Goal: Check status: Check status

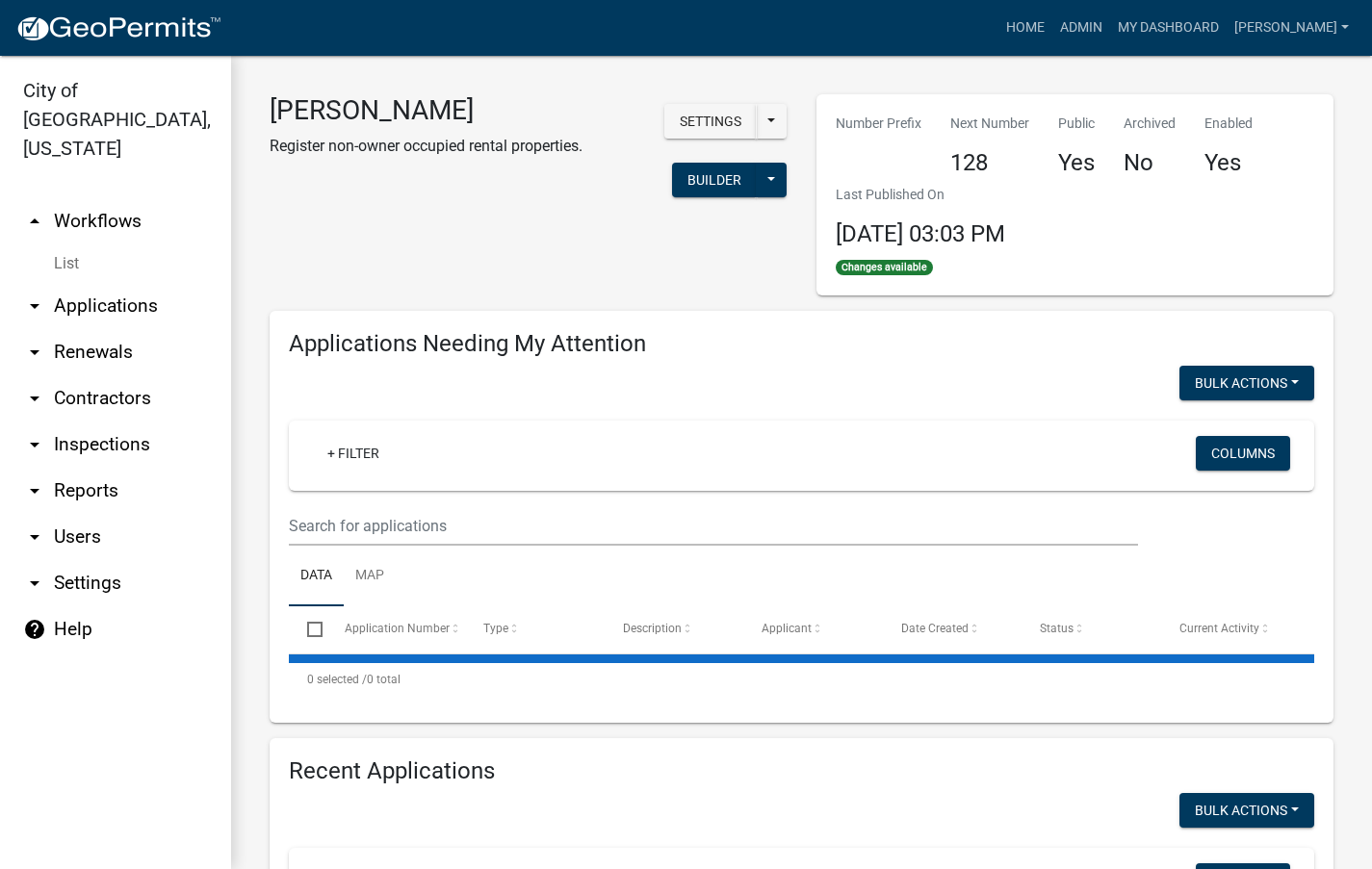
select select "3: 100"
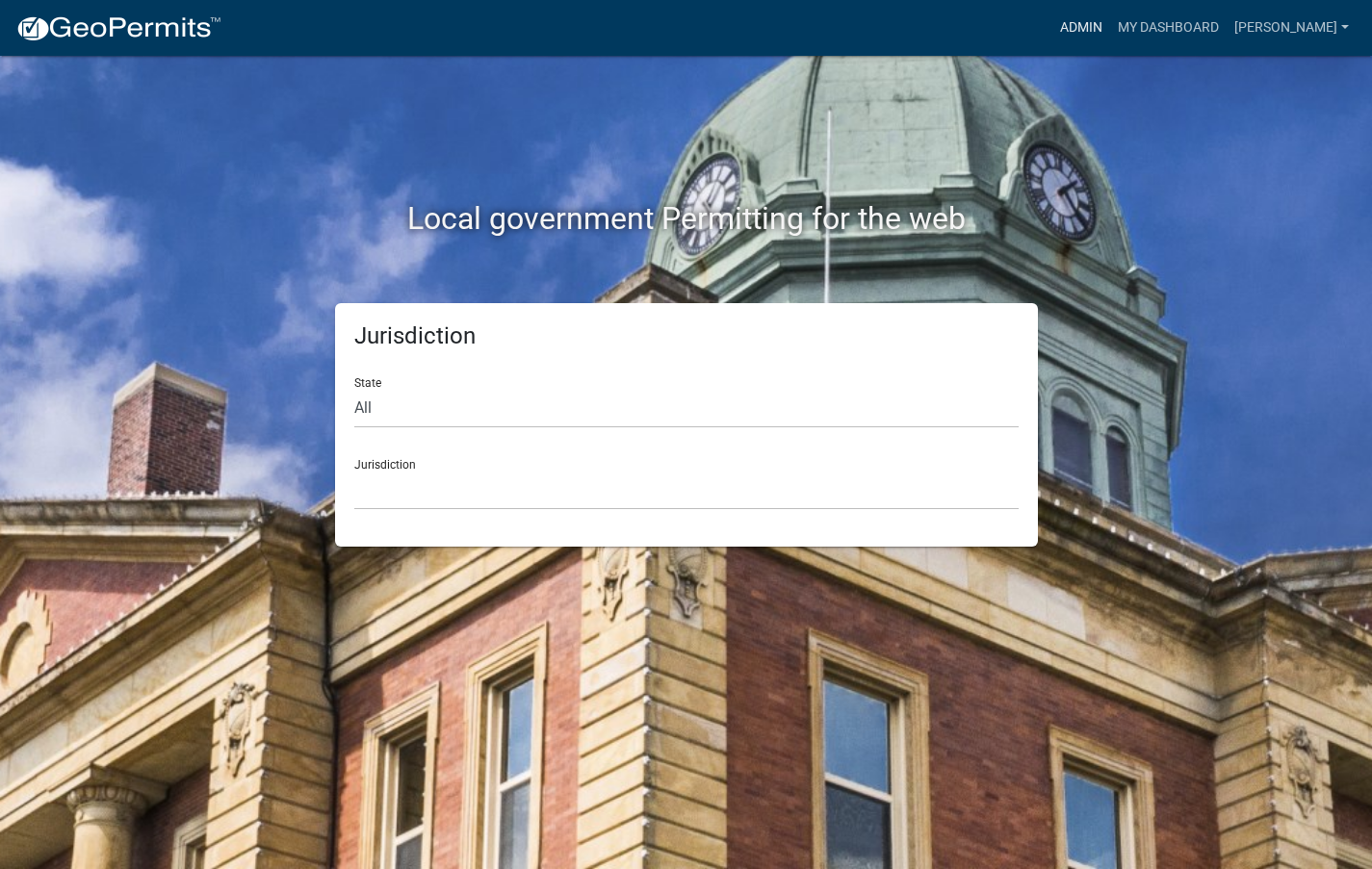
click at [1110, 33] on link "Admin" at bounding box center [1081, 27] width 58 height 36
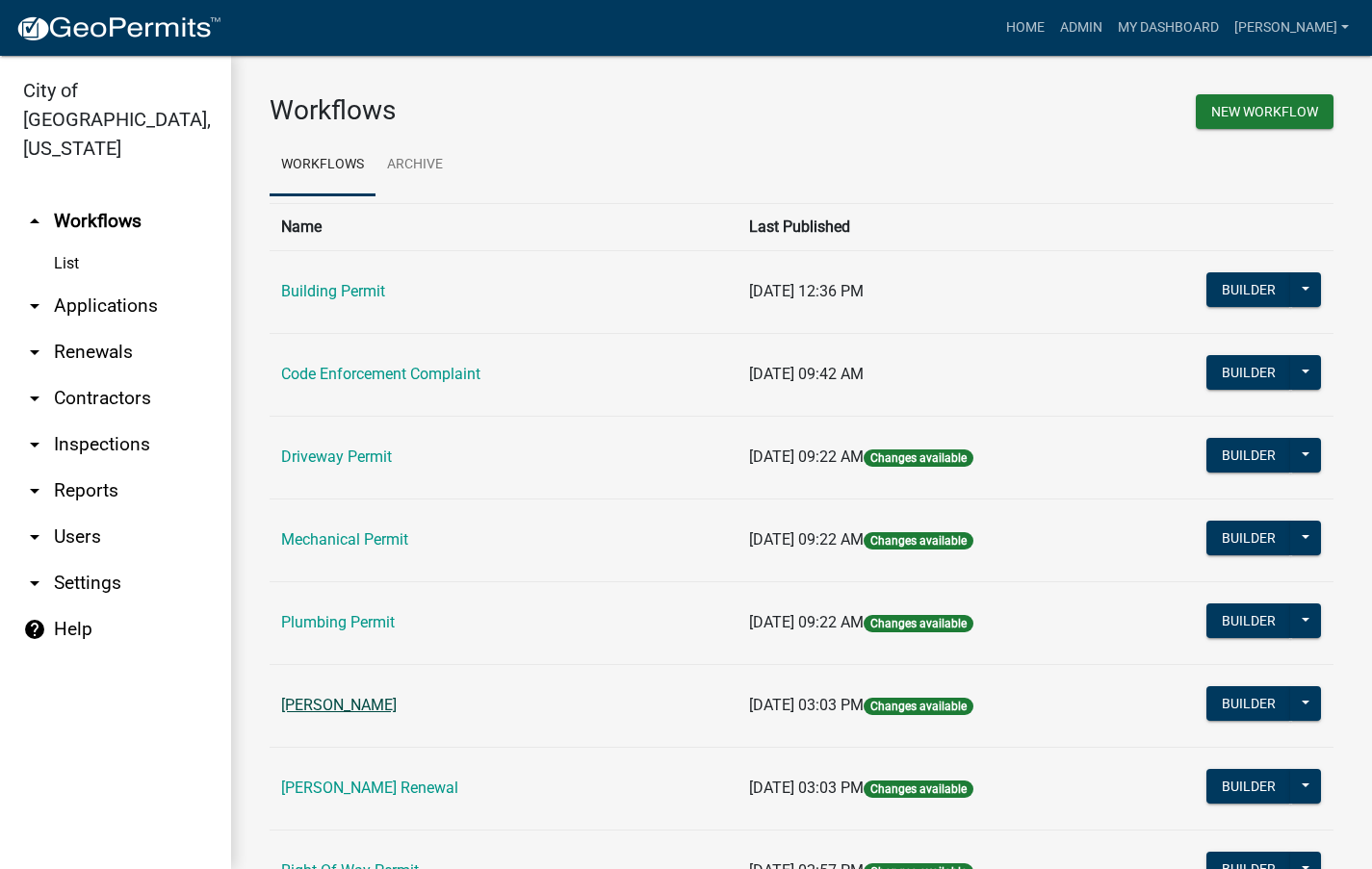
click at [387, 709] on link "[PERSON_NAME]" at bounding box center [339, 704] width 116 height 19
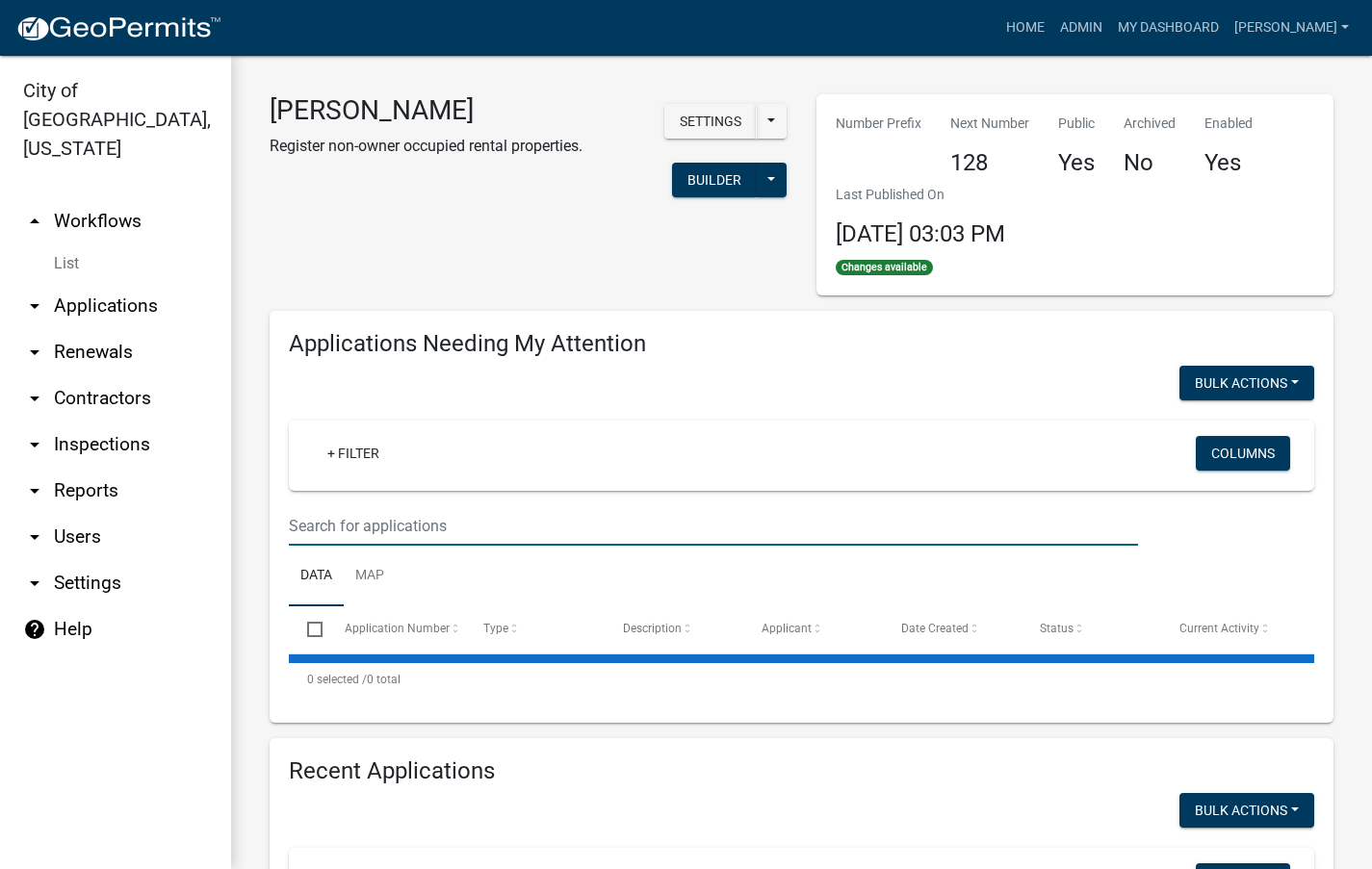
click at [532, 533] on input "text" at bounding box center [713, 526] width 849 height 39
select select "3: 100"
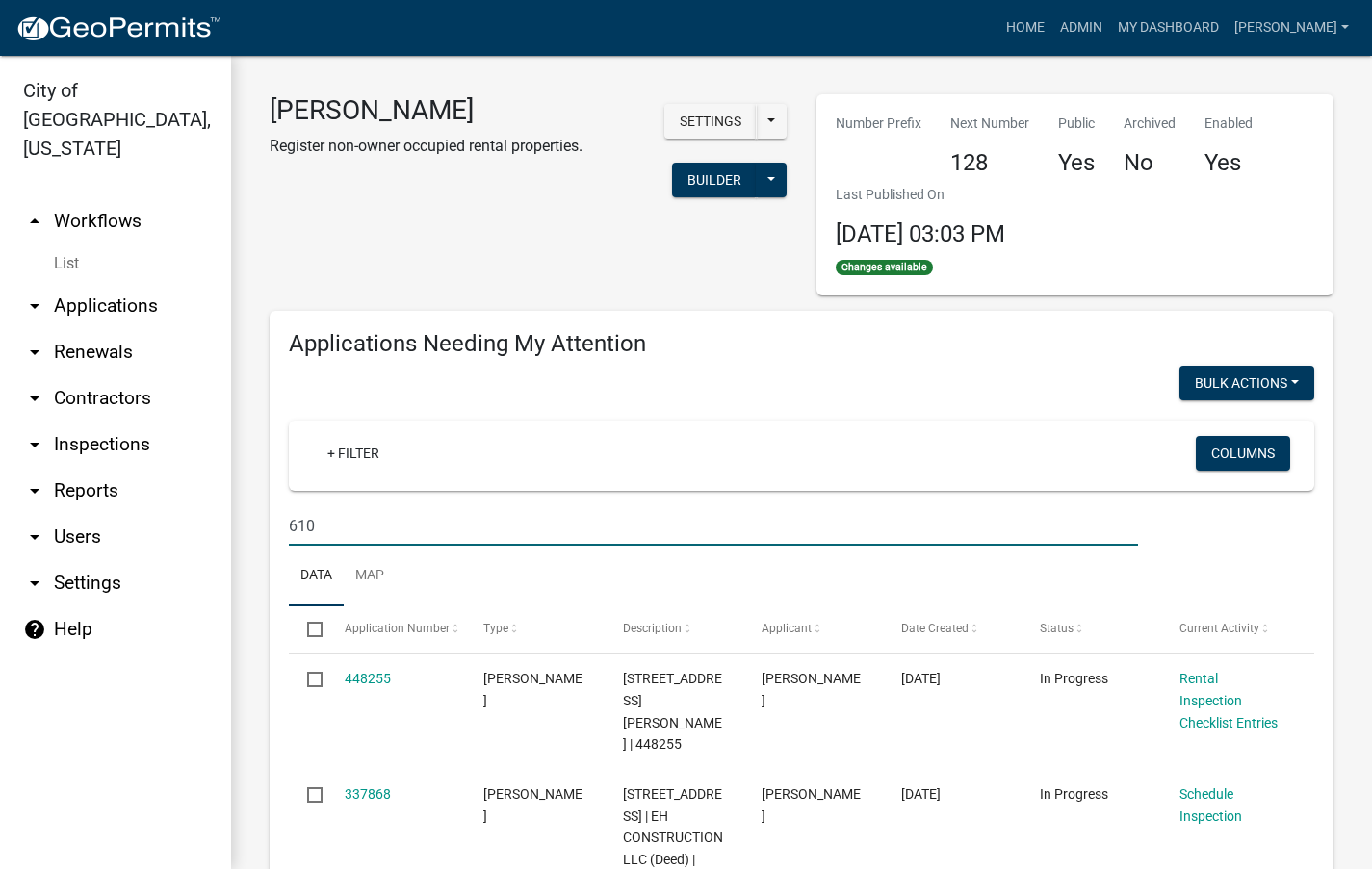
type input "610"
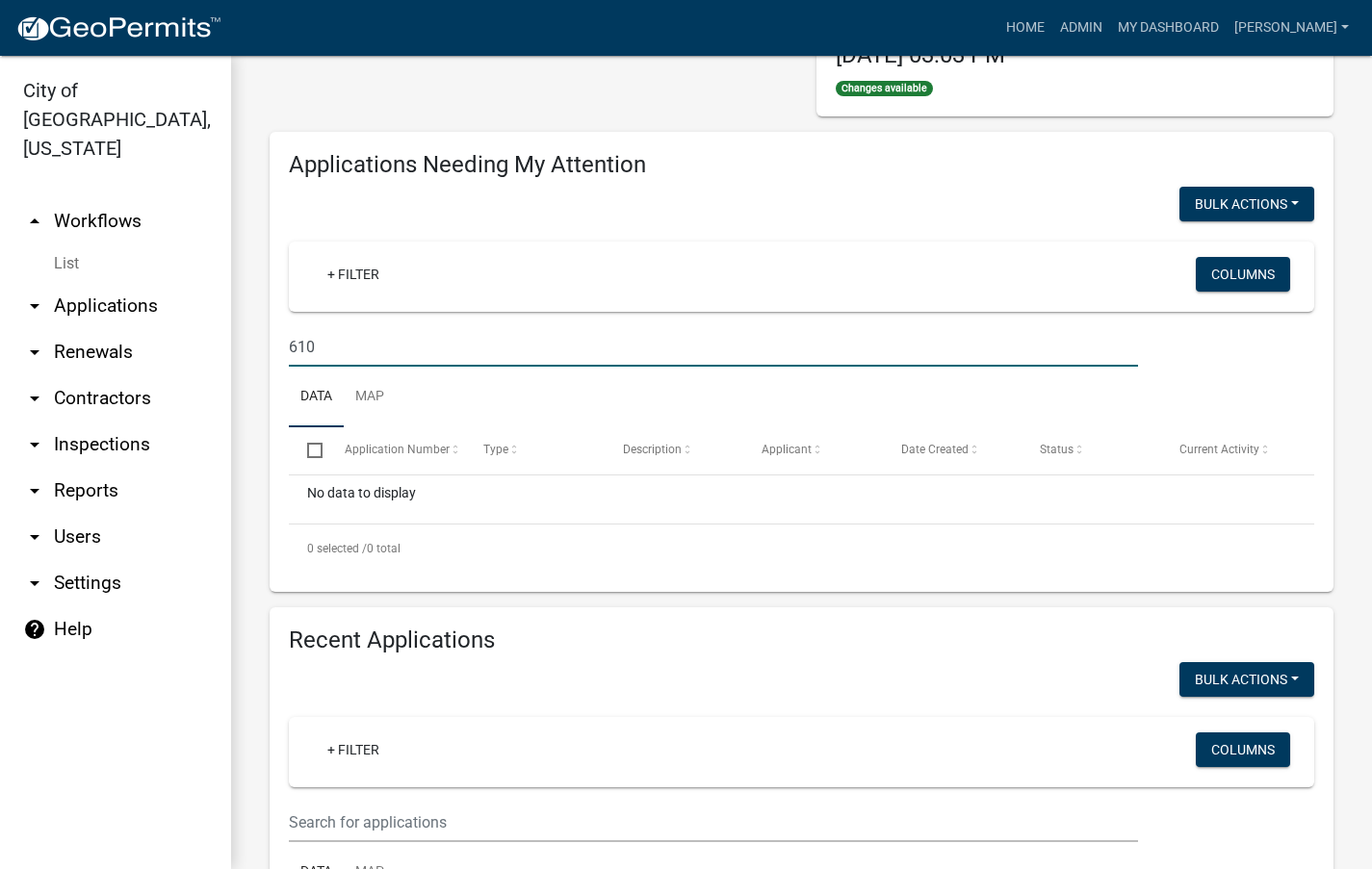
scroll to position [674, 0]
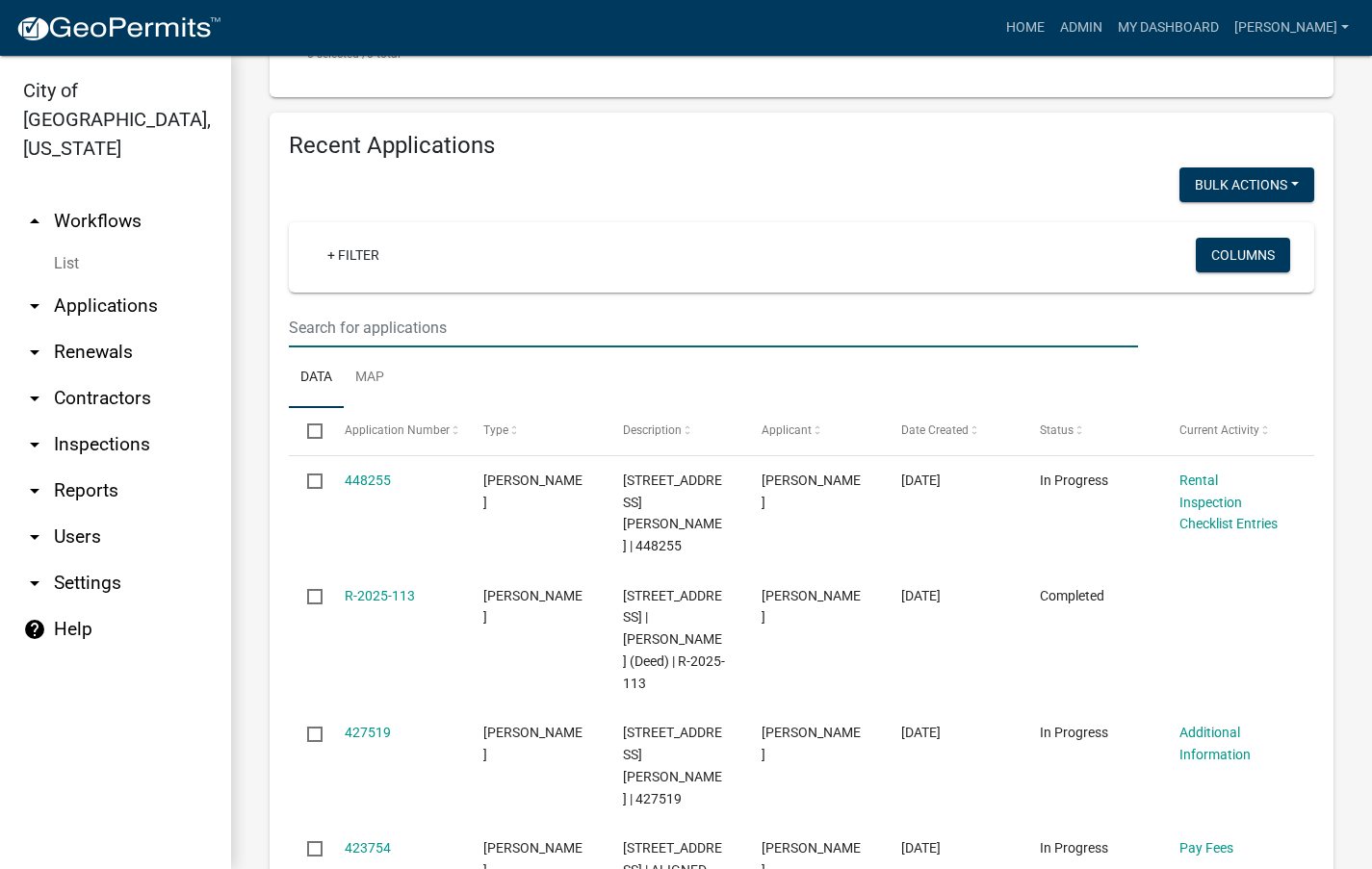
click at [696, 329] on input "text" at bounding box center [713, 327] width 849 height 39
type input "610"
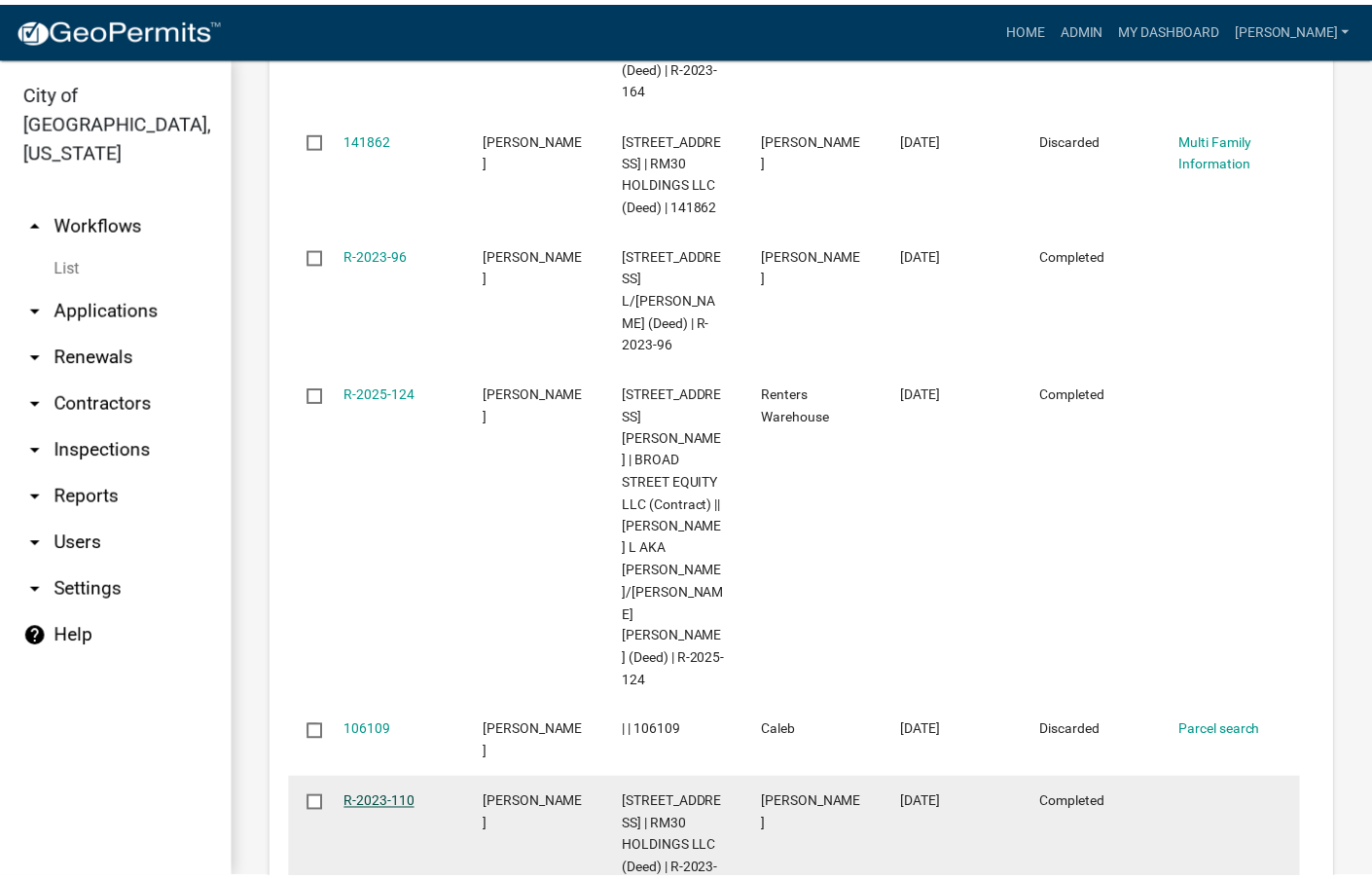
scroll to position [1947, 0]
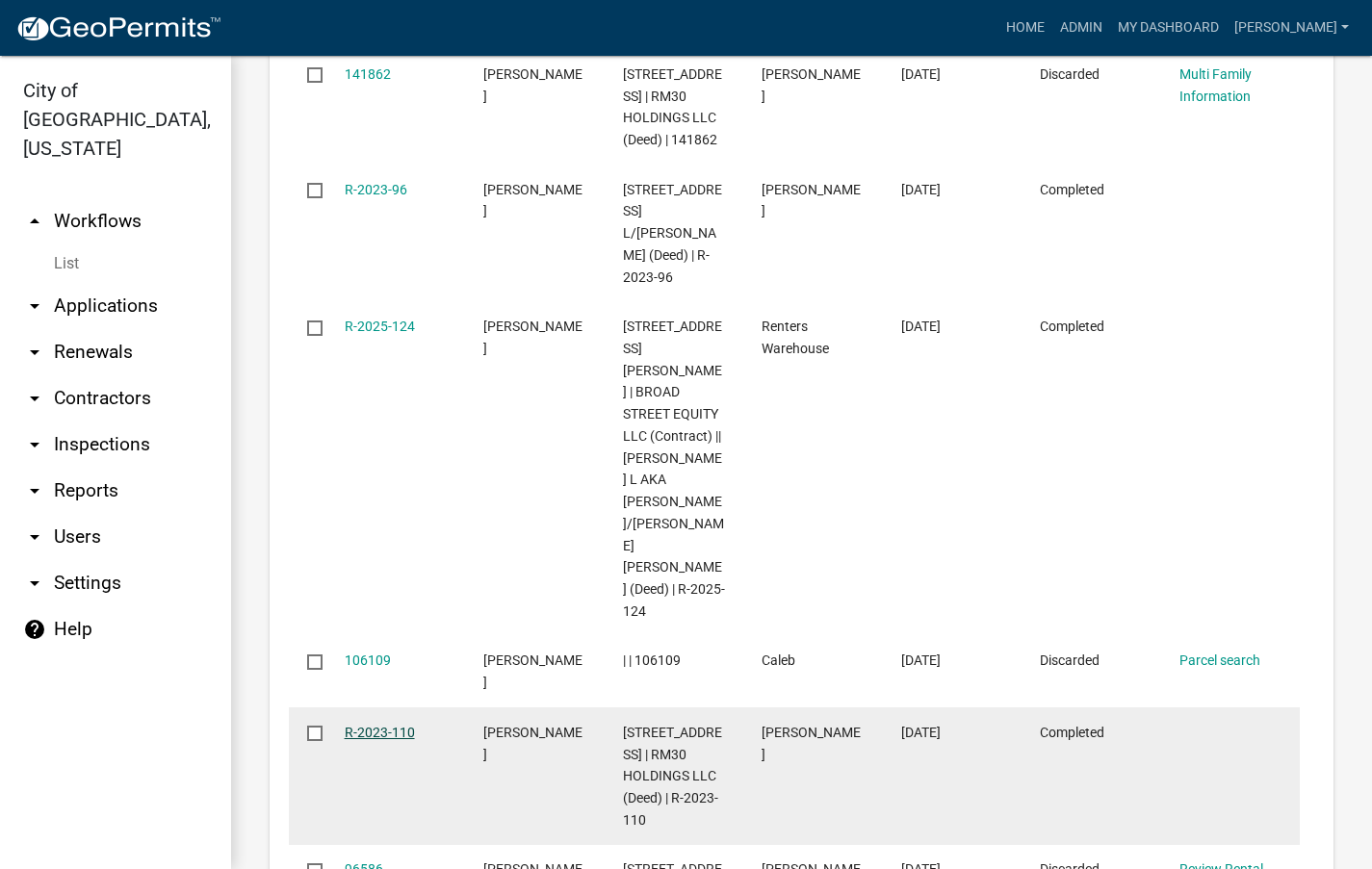
click at [383, 725] on link "R-2023-110" at bounding box center [380, 733] width 71 height 16
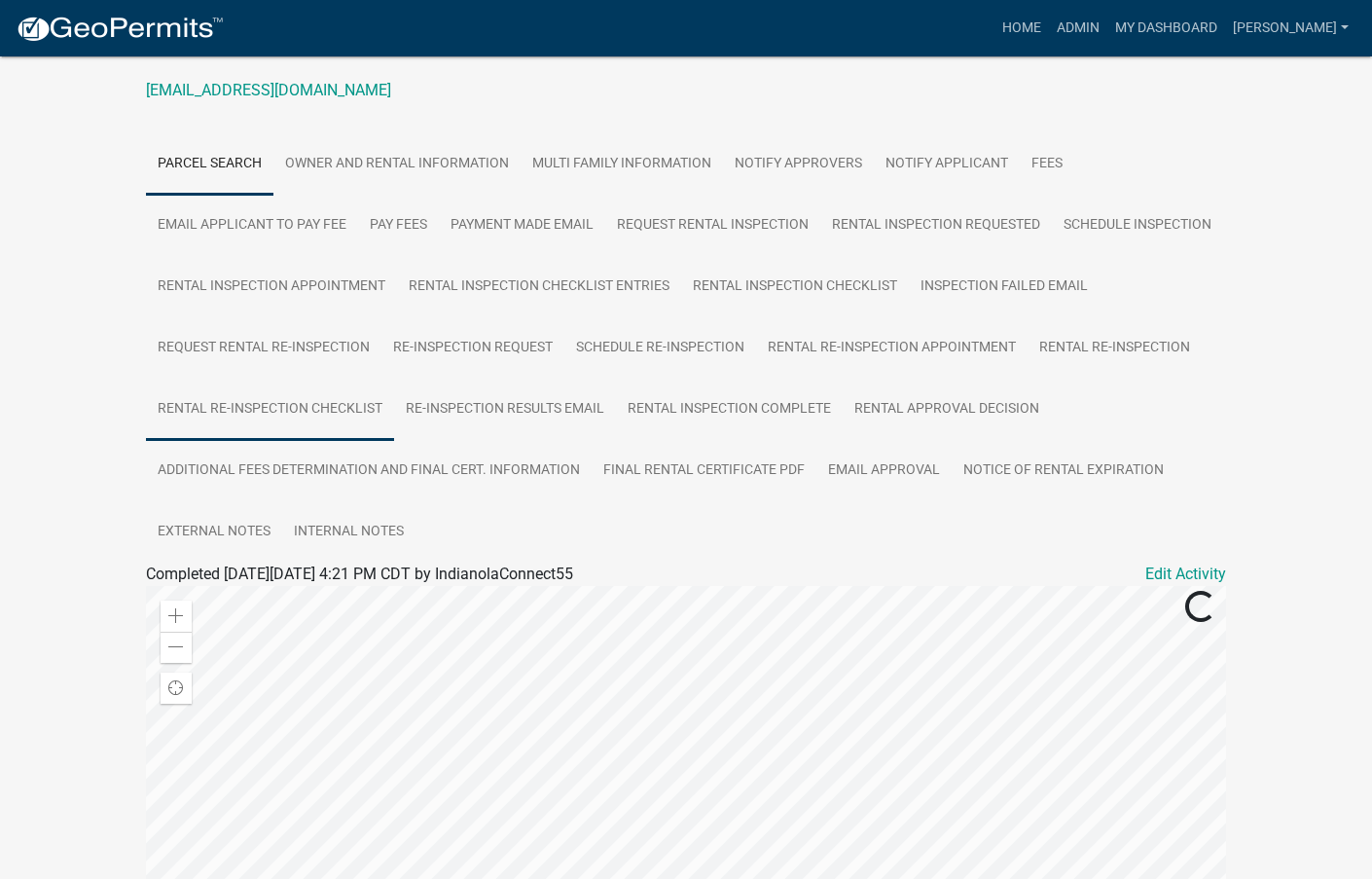
click at [394, 411] on link "Rental Re-Inspection Checklist" at bounding box center [269, 409] width 248 height 62
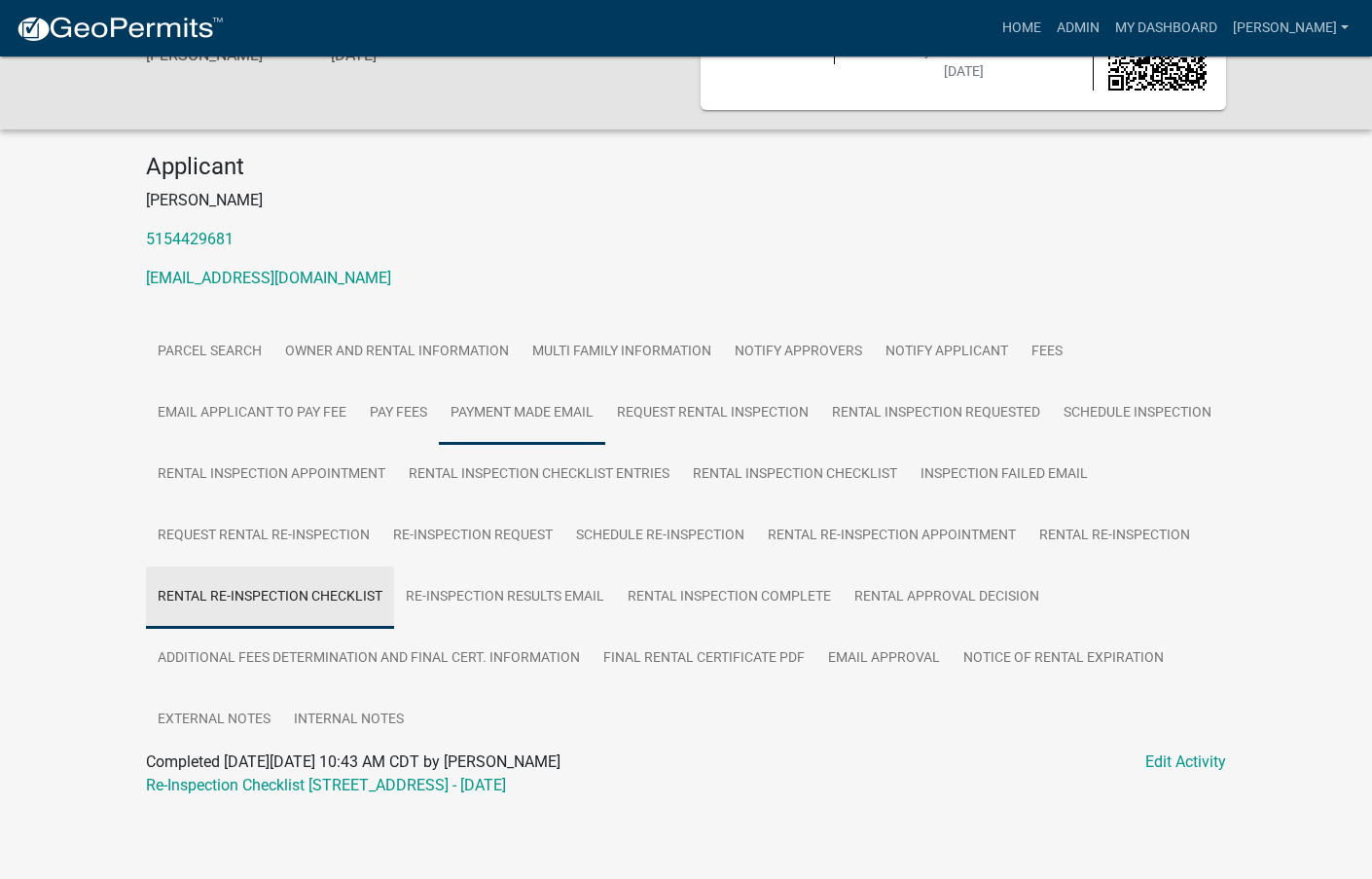
scroll to position [104, 0]
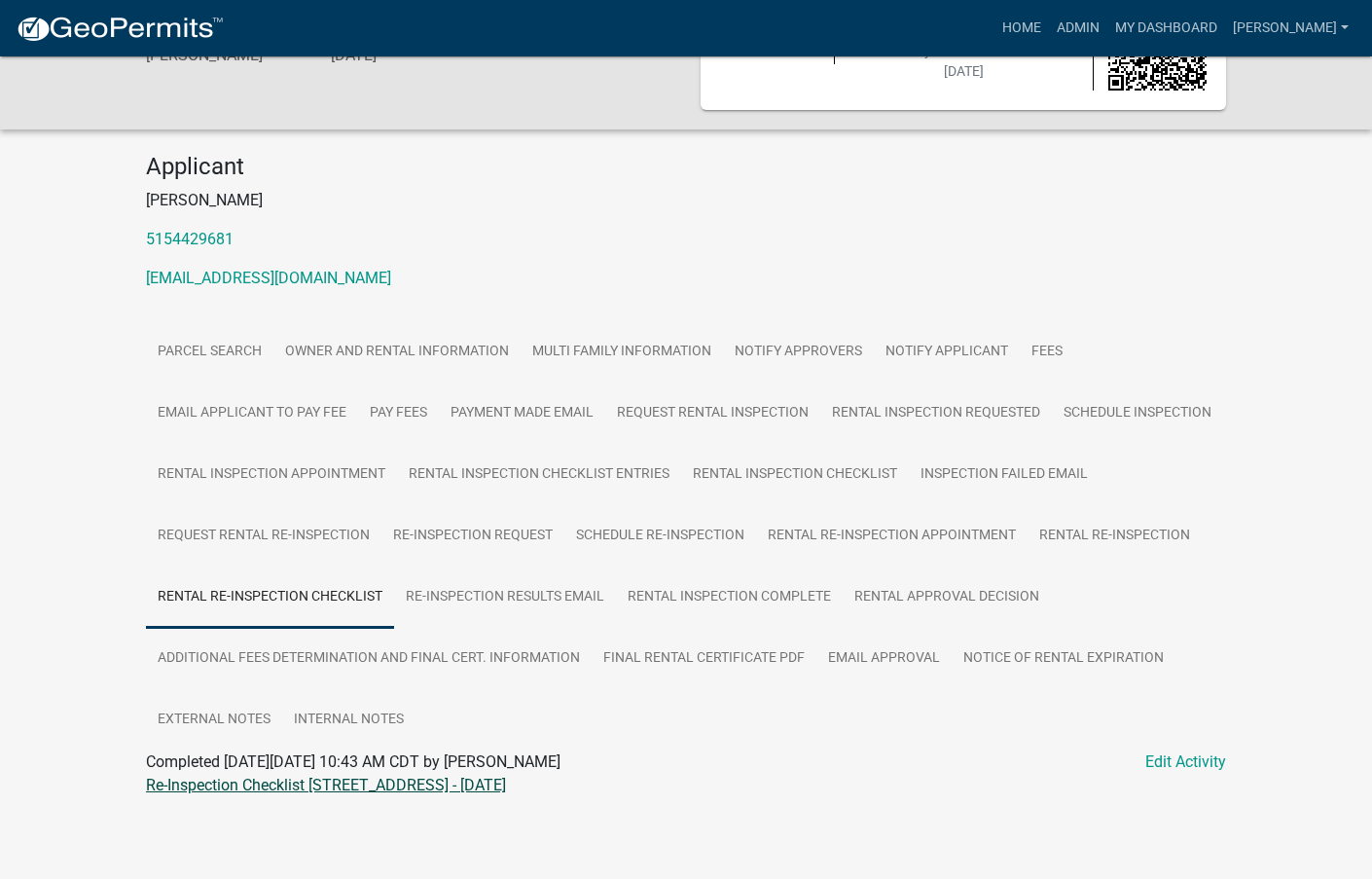
click at [448, 783] on link "Re-Inspection Checklist 610 E SCENIC VALLEY AVE - 06/27/2023" at bounding box center [325, 785] width 360 height 19
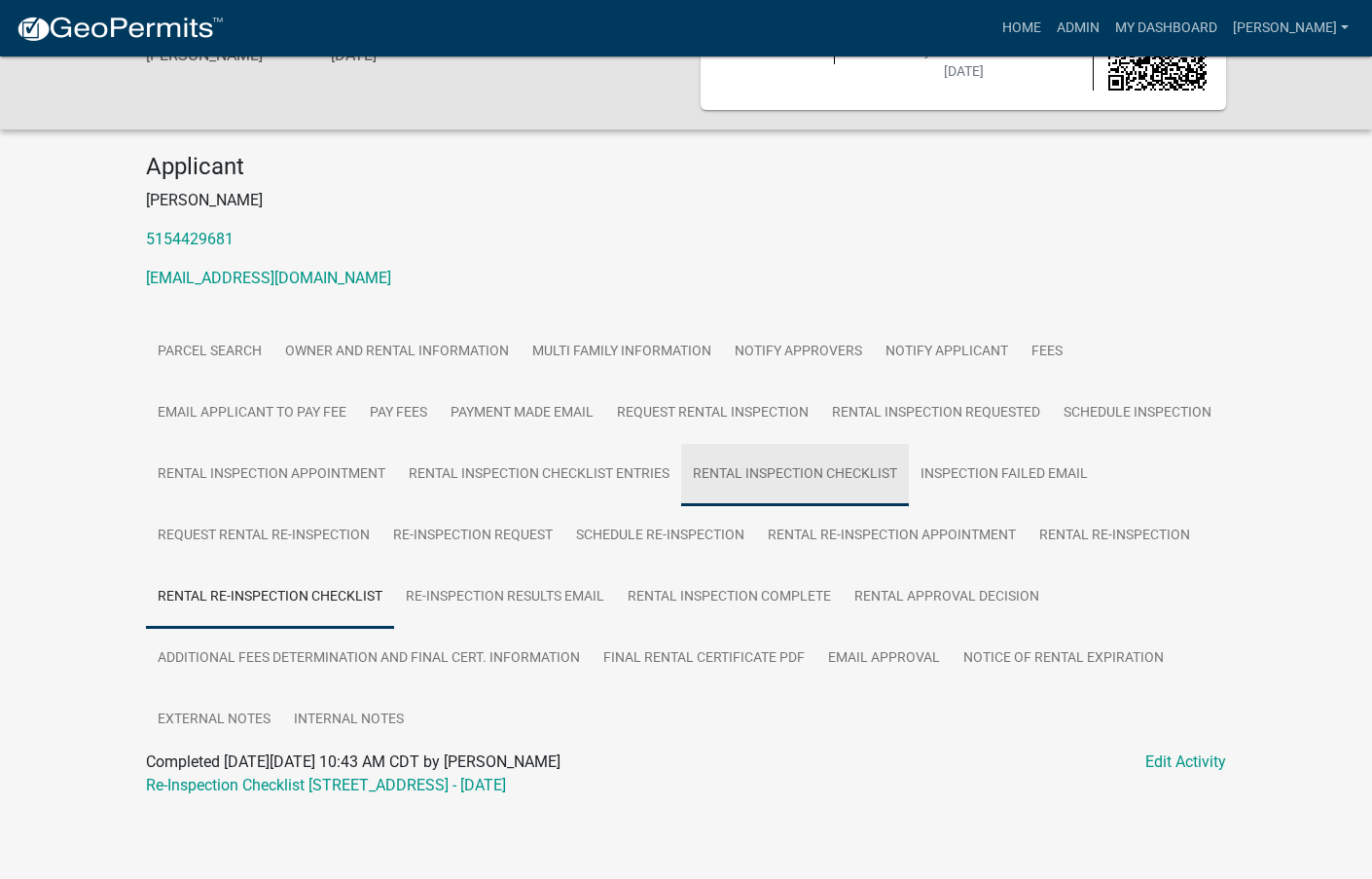
click at [899, 480] on link "Rental Inspection Checklist" at bounding box center [795, 475] width 228 height 62
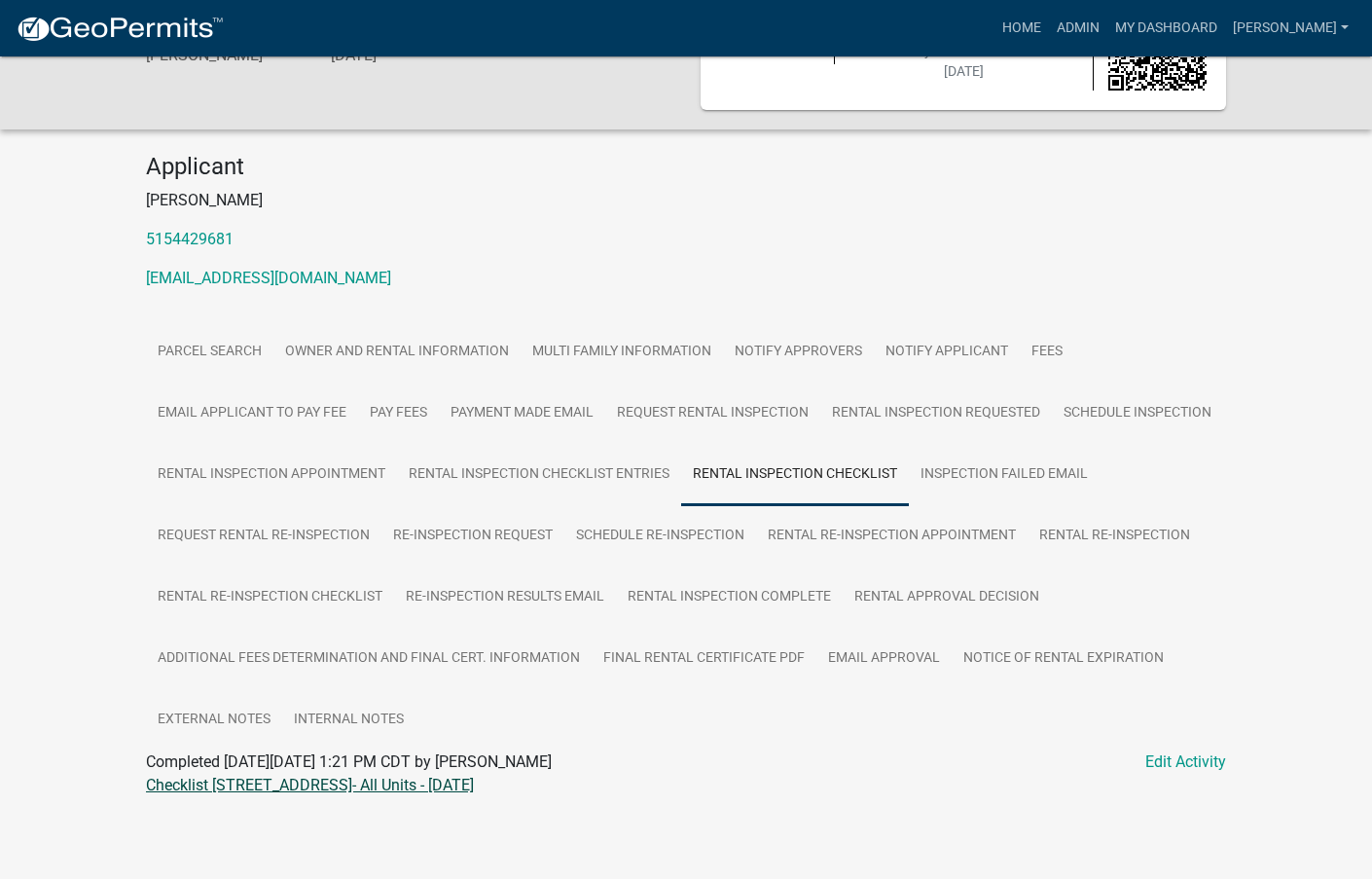
click at [474, 789] on link "Checklist 610 E SCENIC VALLEY AVE- All Units - 02/28/2023" at bounding box center [309, 785] width 328 height 19
click at [1108, 13] on link "Admin" at bounding box center [1078, 28] width 58 height 37
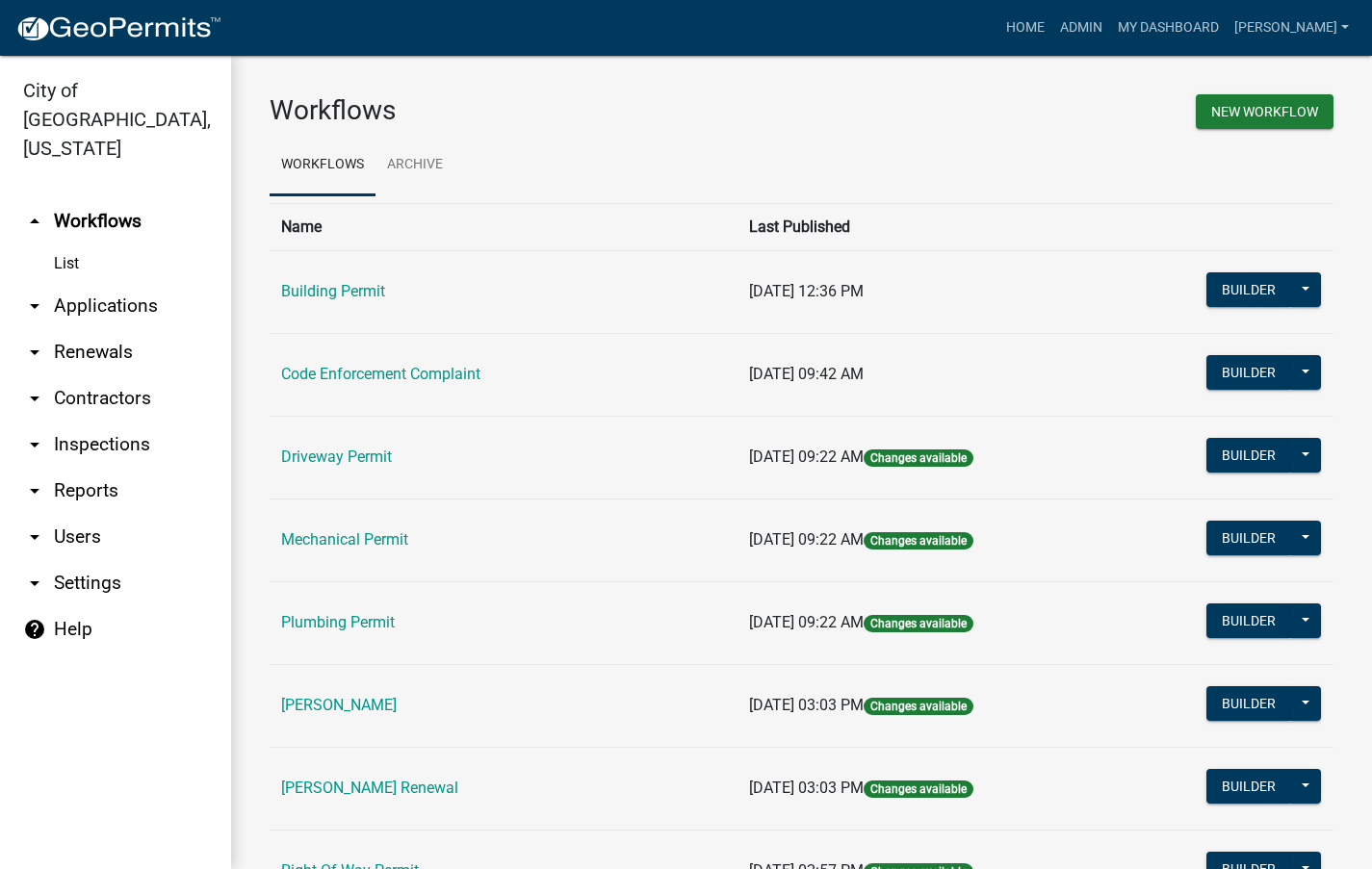
click at [405, 363] on td "Code Enforcement Complaint" at bounding box center [503, 374] width 467 height 82
click at [411, 376] on link "Code Enforcement Complaint" at bounding box center [380, 373] width 199 height 19
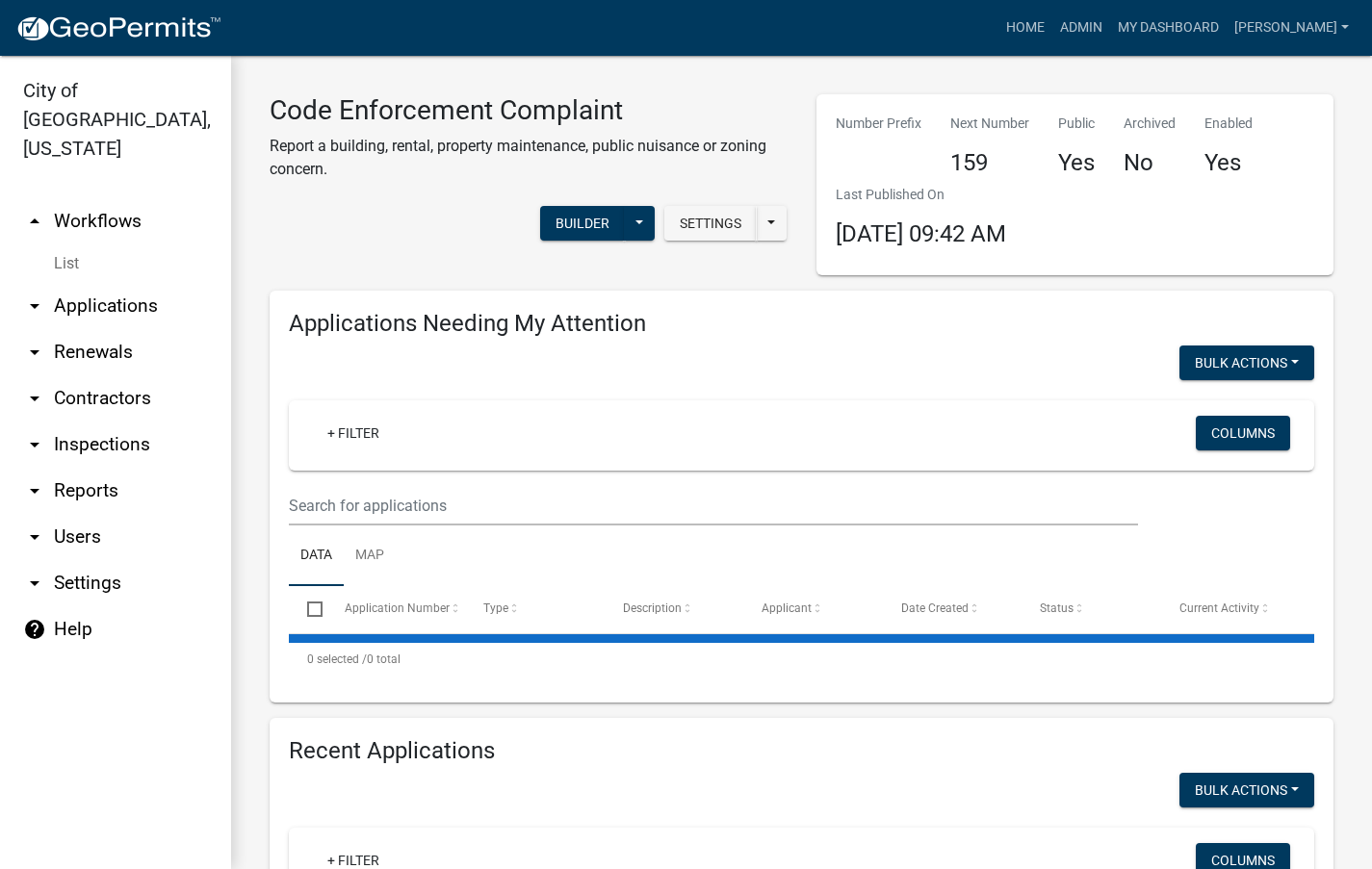
select select "3: 100"
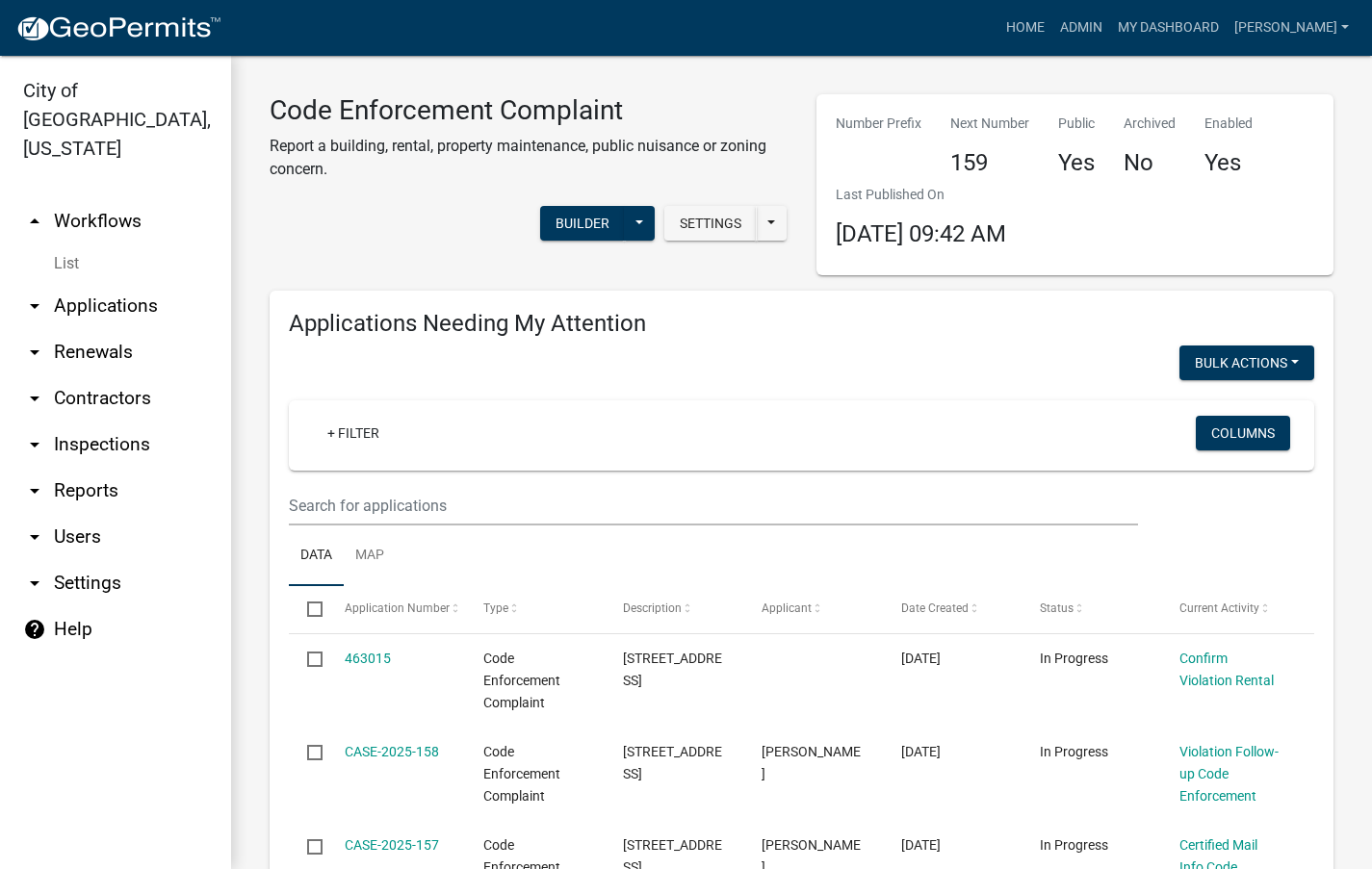
select select "3: 100"
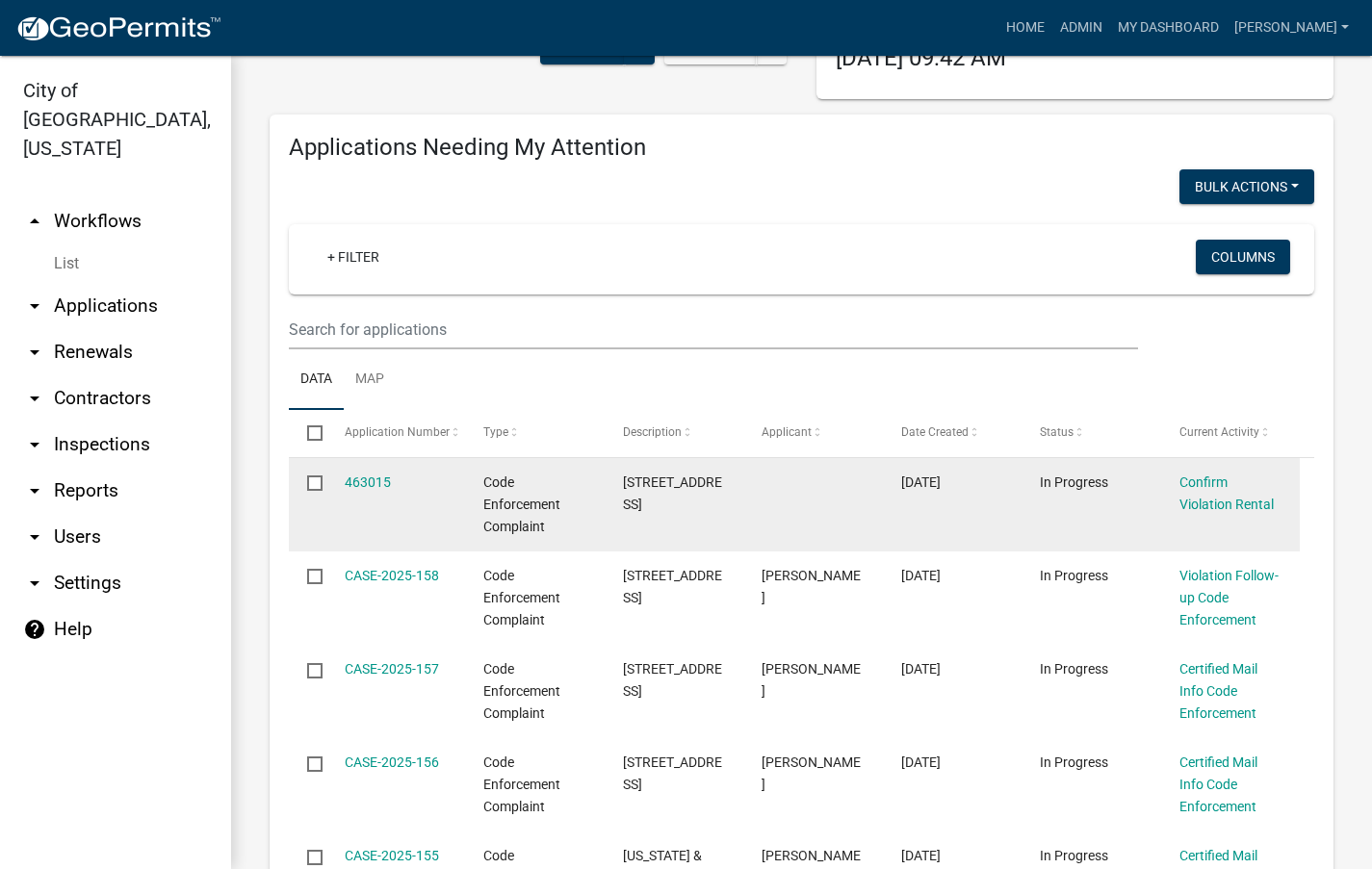
scroll to position [192, 0]
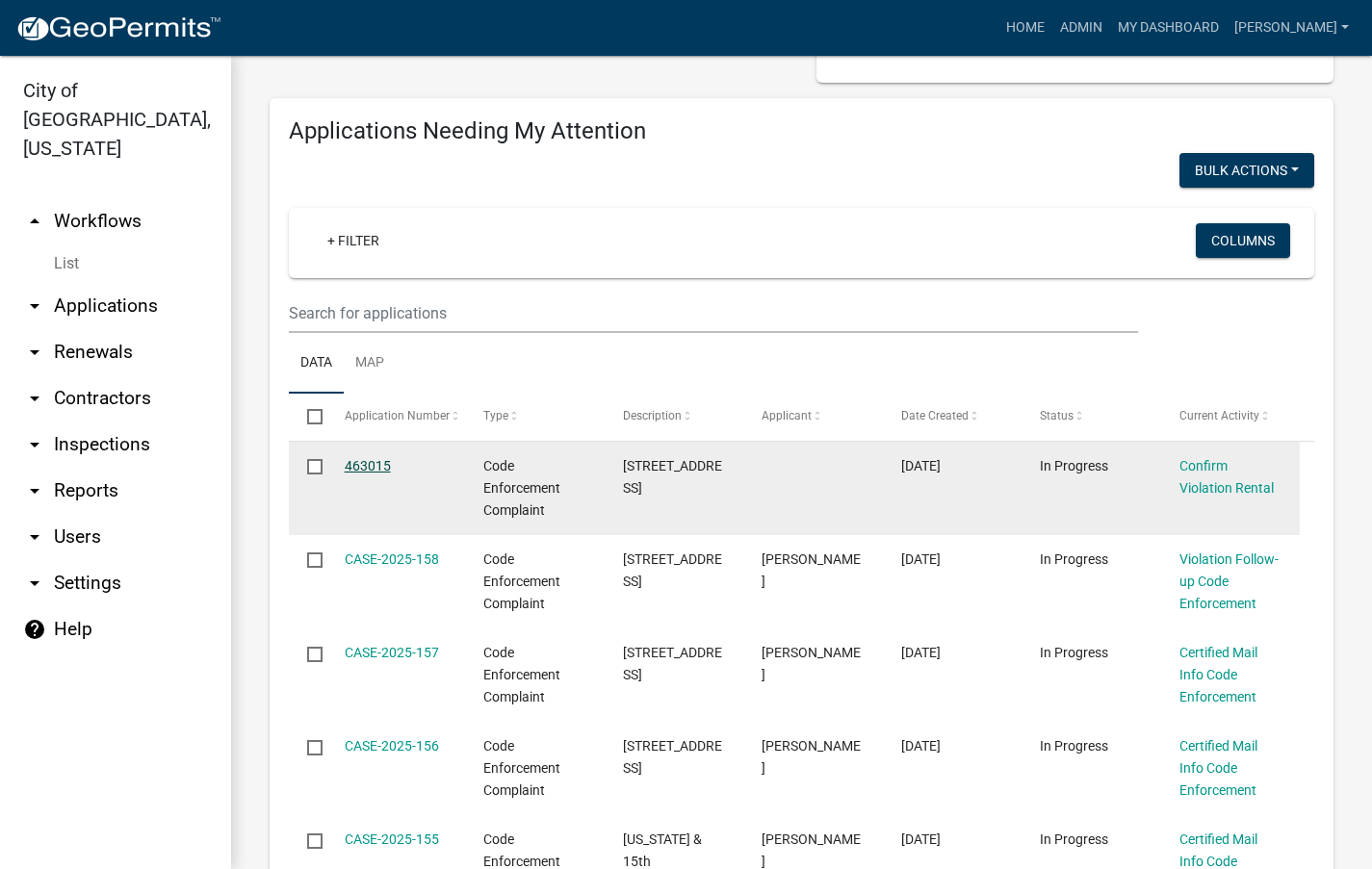
click at [375, 461] on link "463015" at bounding box center [368, 466] width 46 height 16
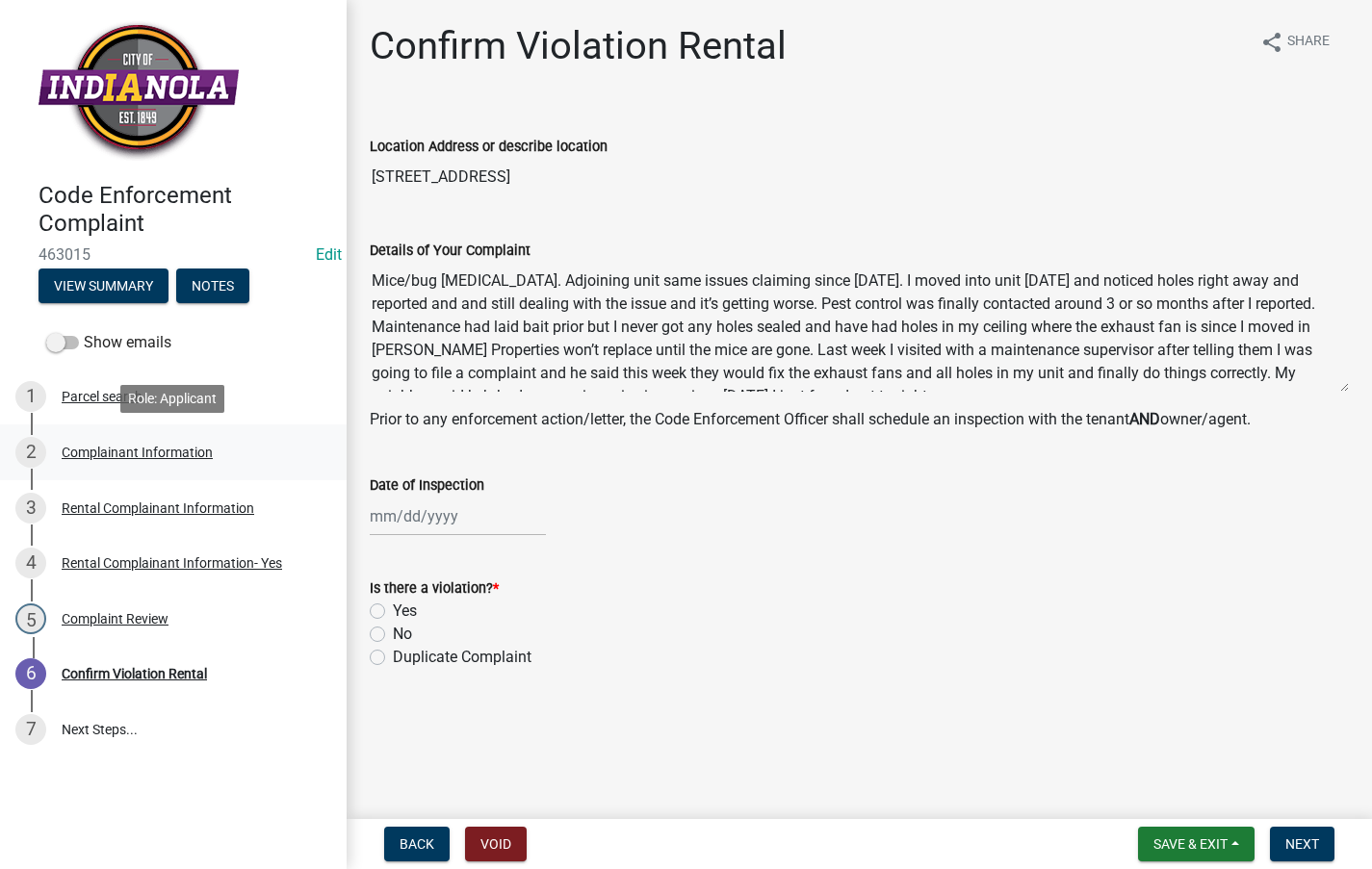
click at [173, 455] on div "Complainant Information" at bounding box center [137, 453] width 151 height 14
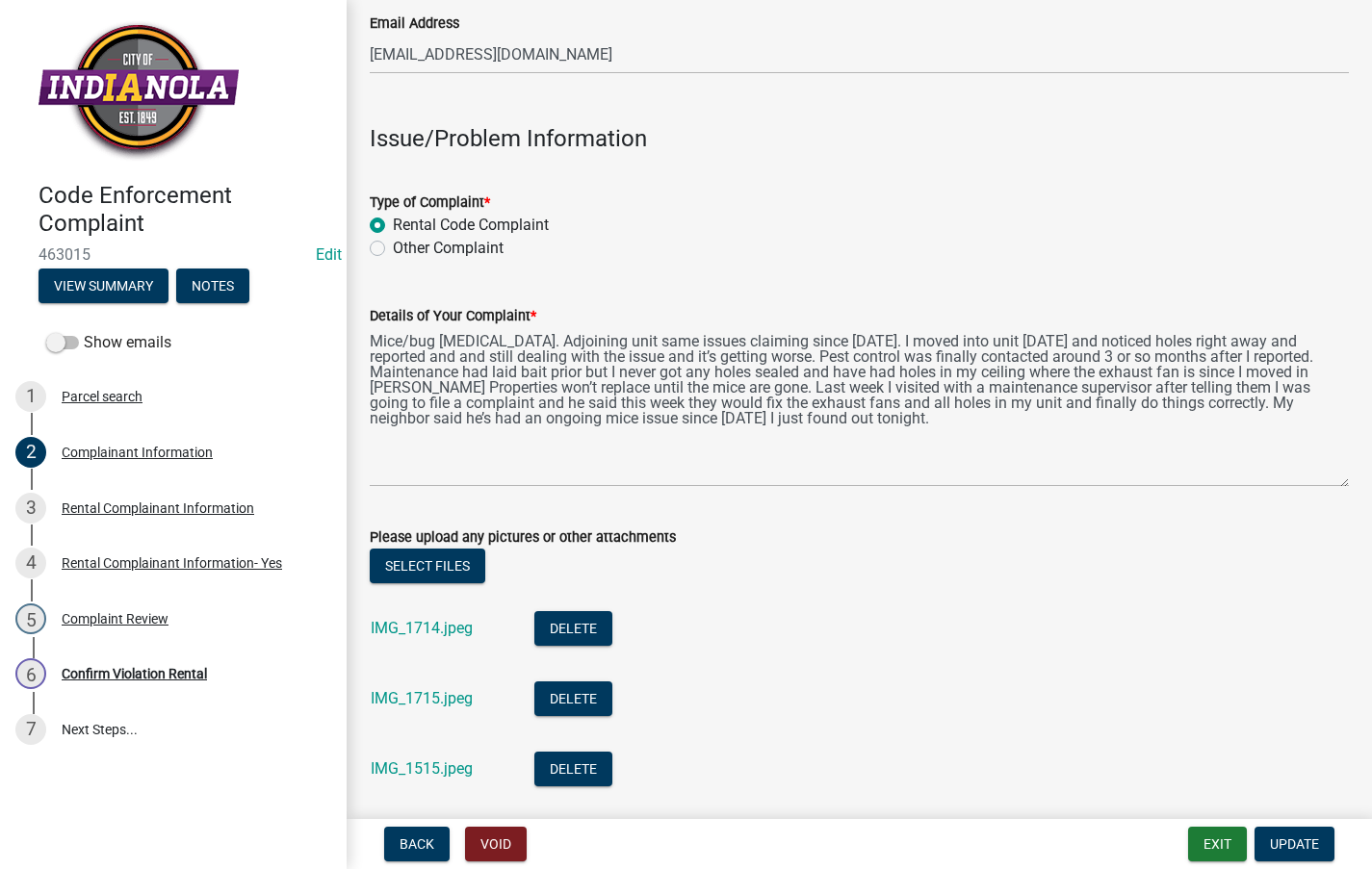
drag, startPoint x: 1327, startPoint y: 410, endPoint x: 1316, endPoint y: 486, distance: 76.8
click at [1316, 486] on textarea "Mice/bug infestation. Adjoining unit same issues claiming since 2022. I moved i…" at bounding box center [858, 407] width 979 height 160
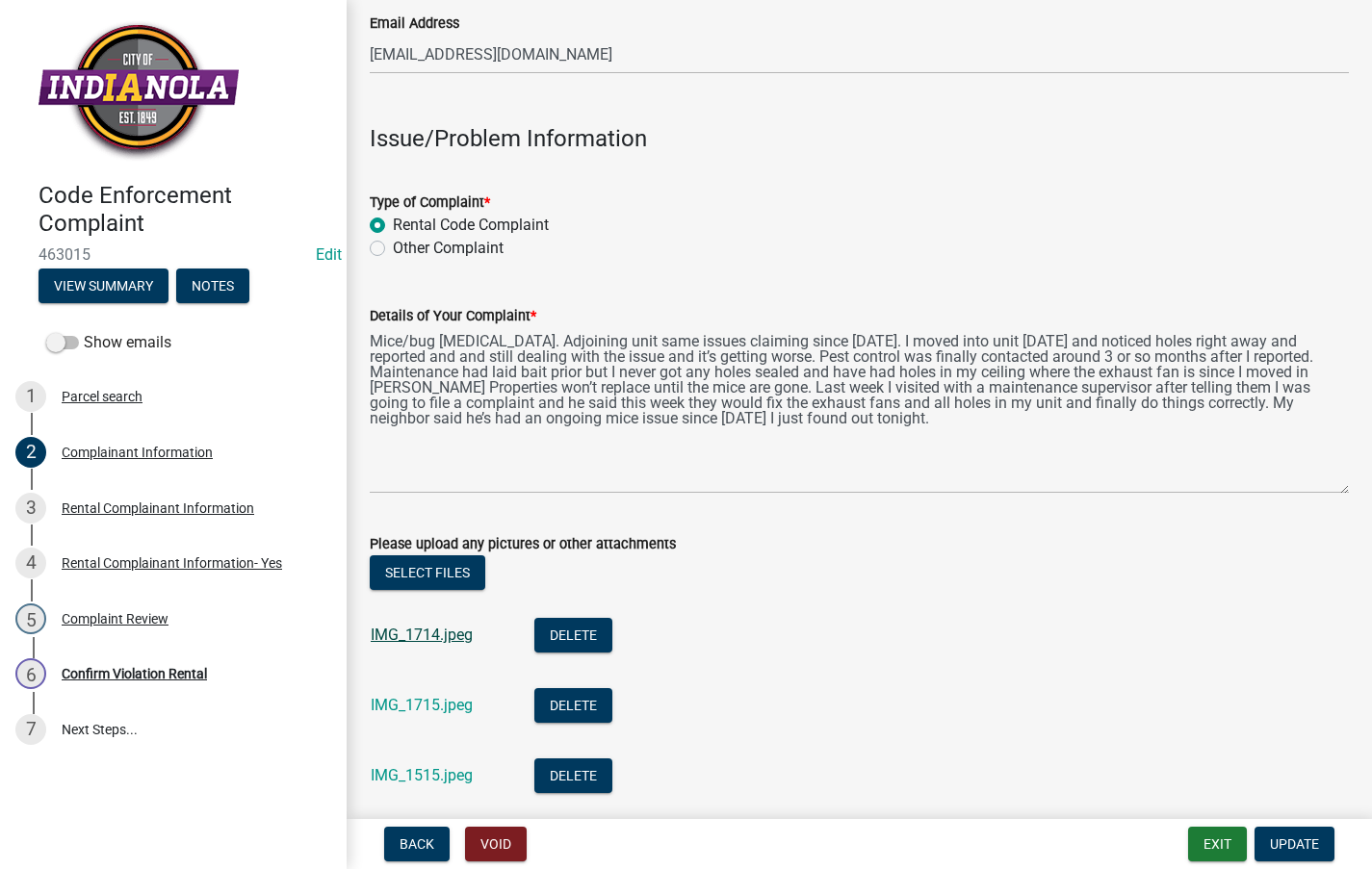
click at [439, 632] on link "IMG_1714.jpeg" at bounding box center [421, 634] width 102 height 19
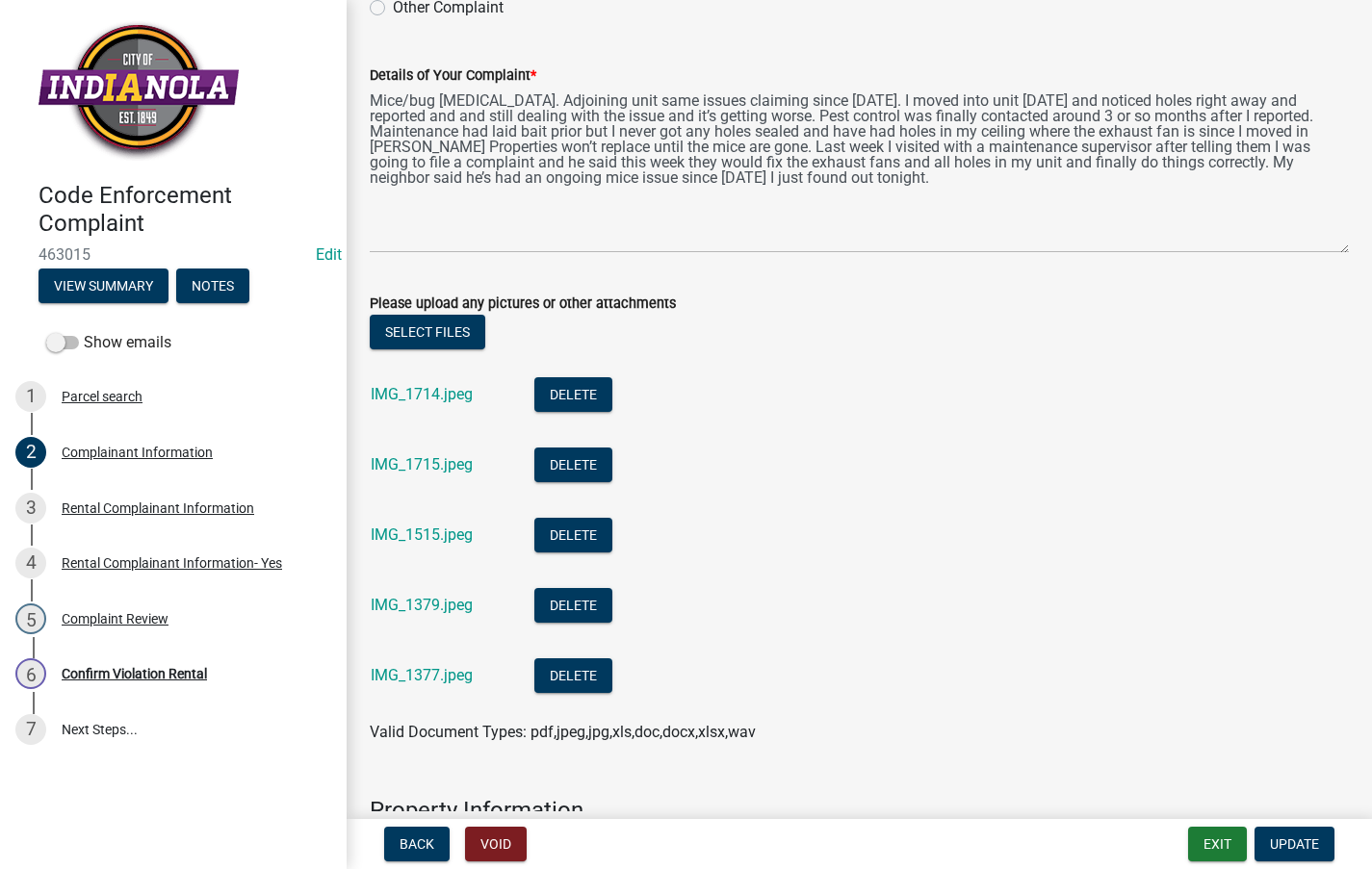
scroll to position [770, 0]
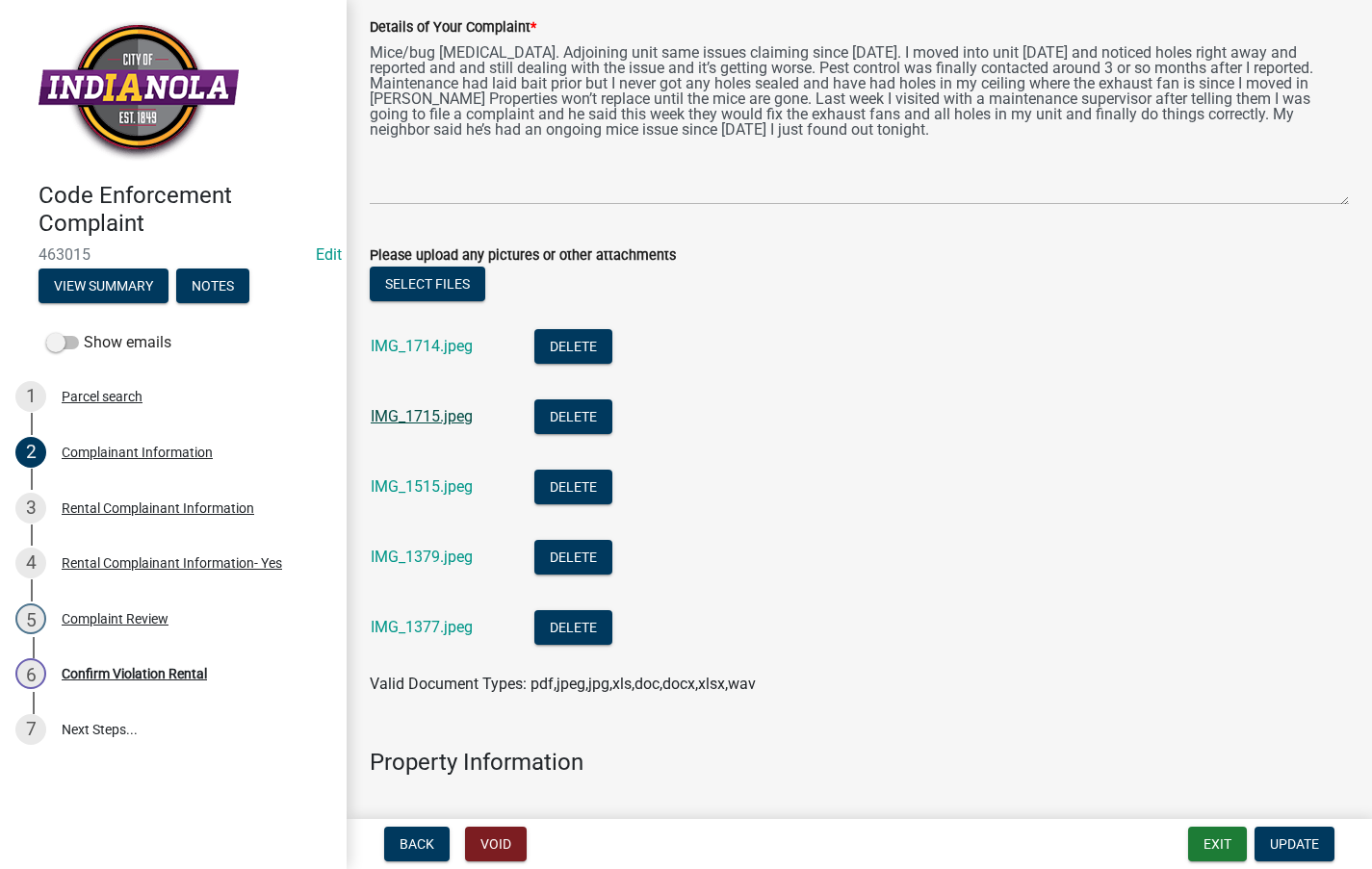
click at [421, 414] on link "IMG_1715.jpeg" at bounding box center [421, 415] width 102 height 19
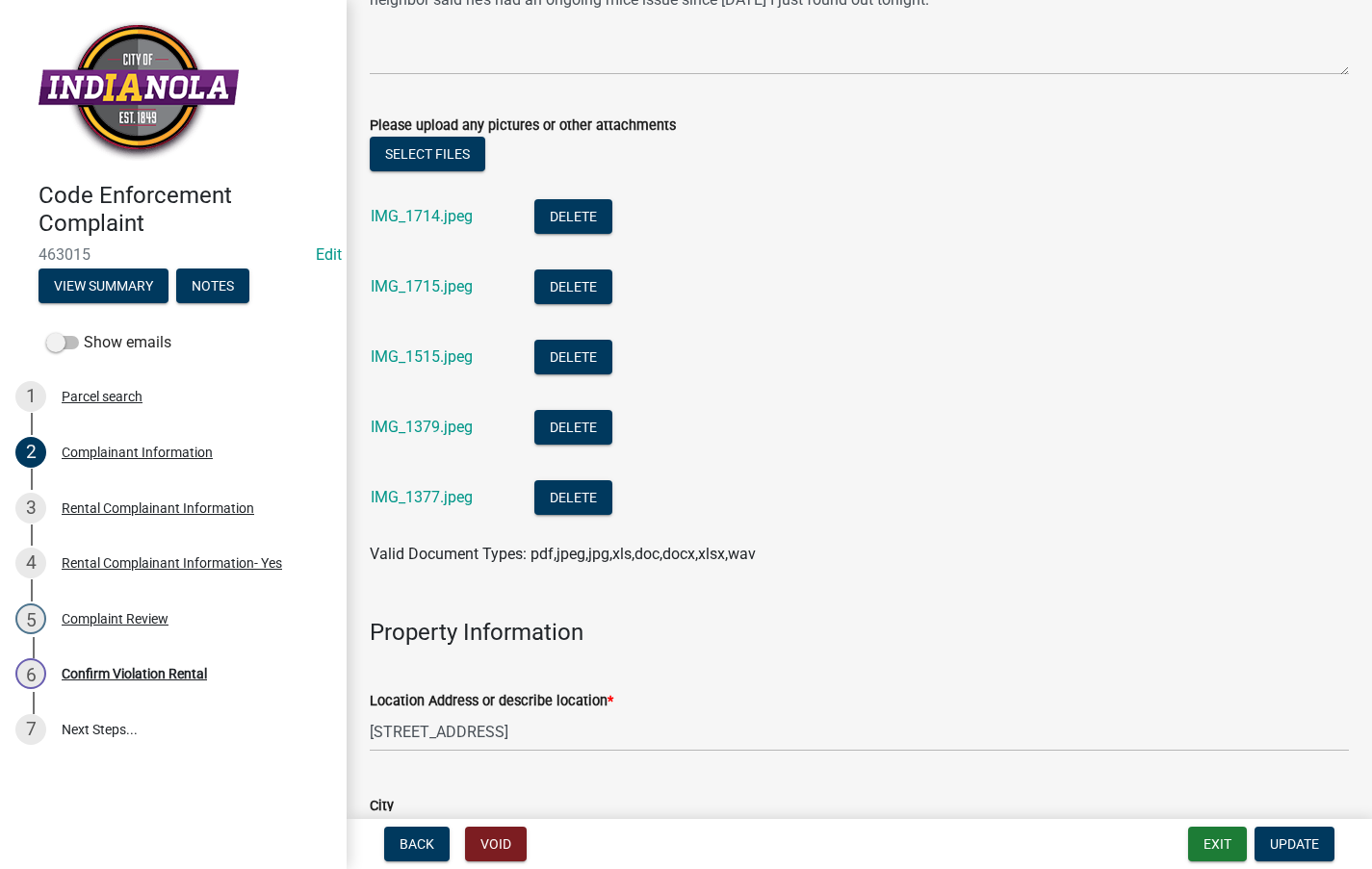
scroll to position [1058, 0]
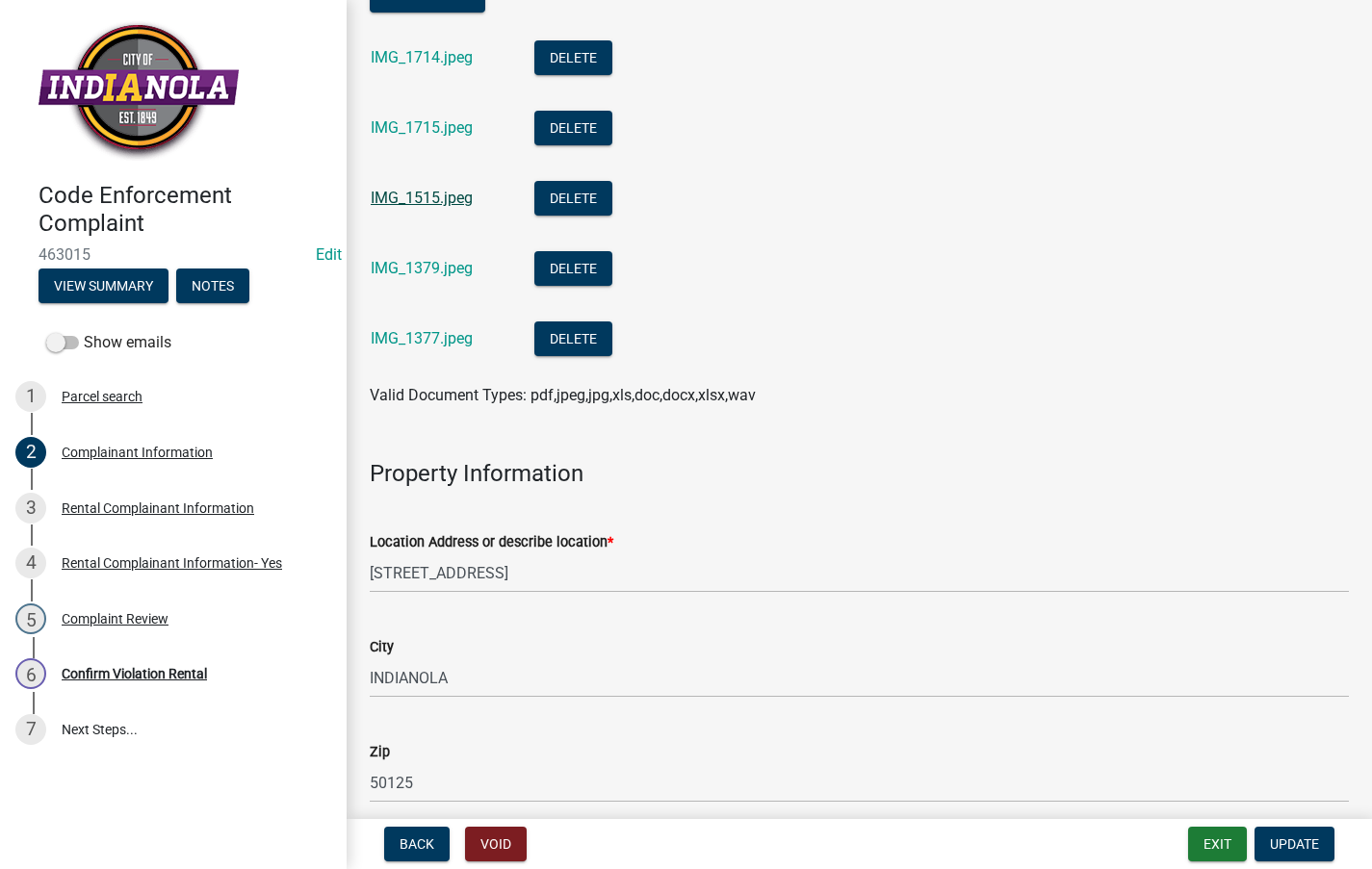
click at [397, 189] on link "IMG_1515.jpeg" at bounding box center [421, 198] width 102 height 19
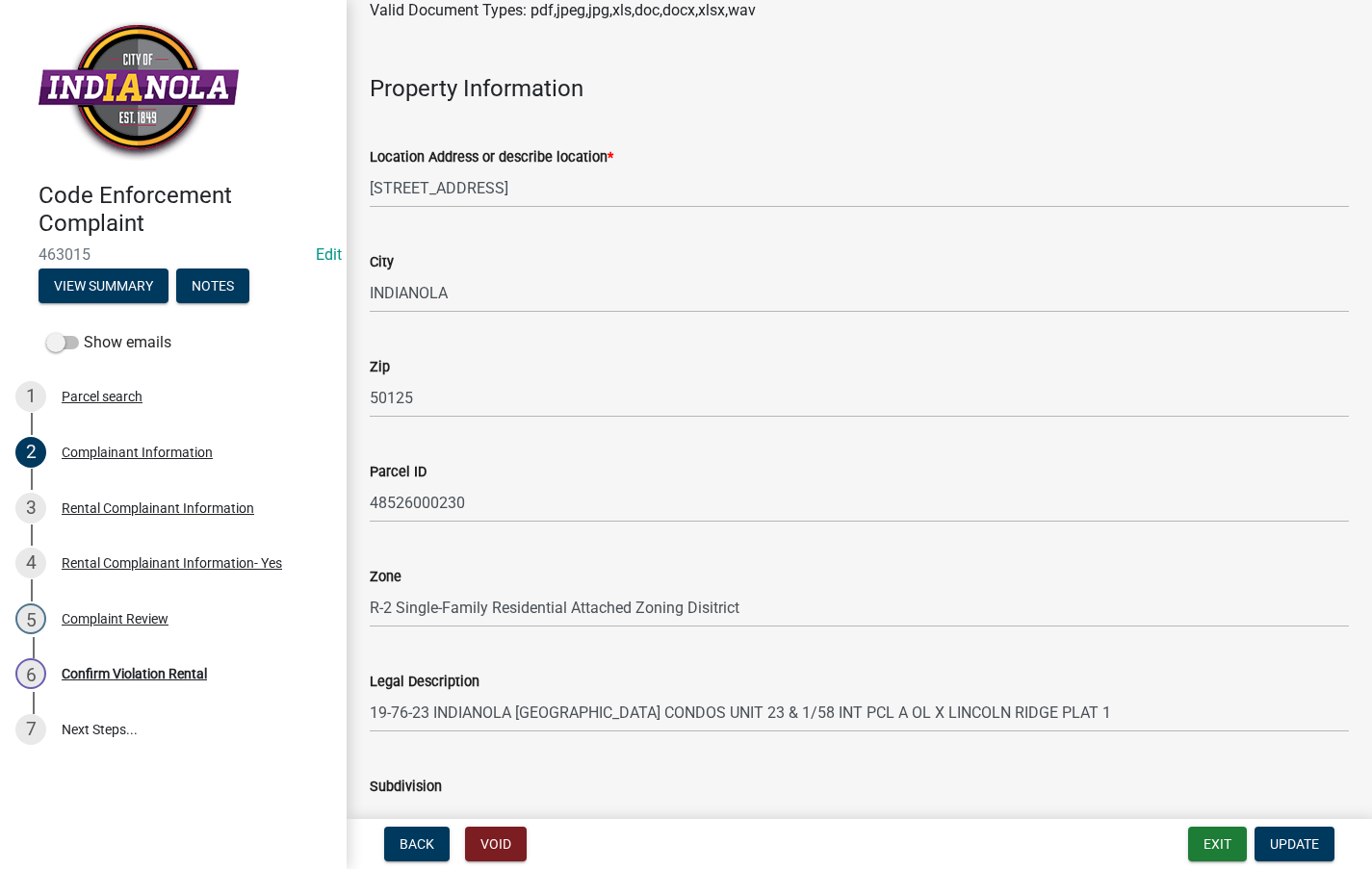
scroll to position [1155, 0]
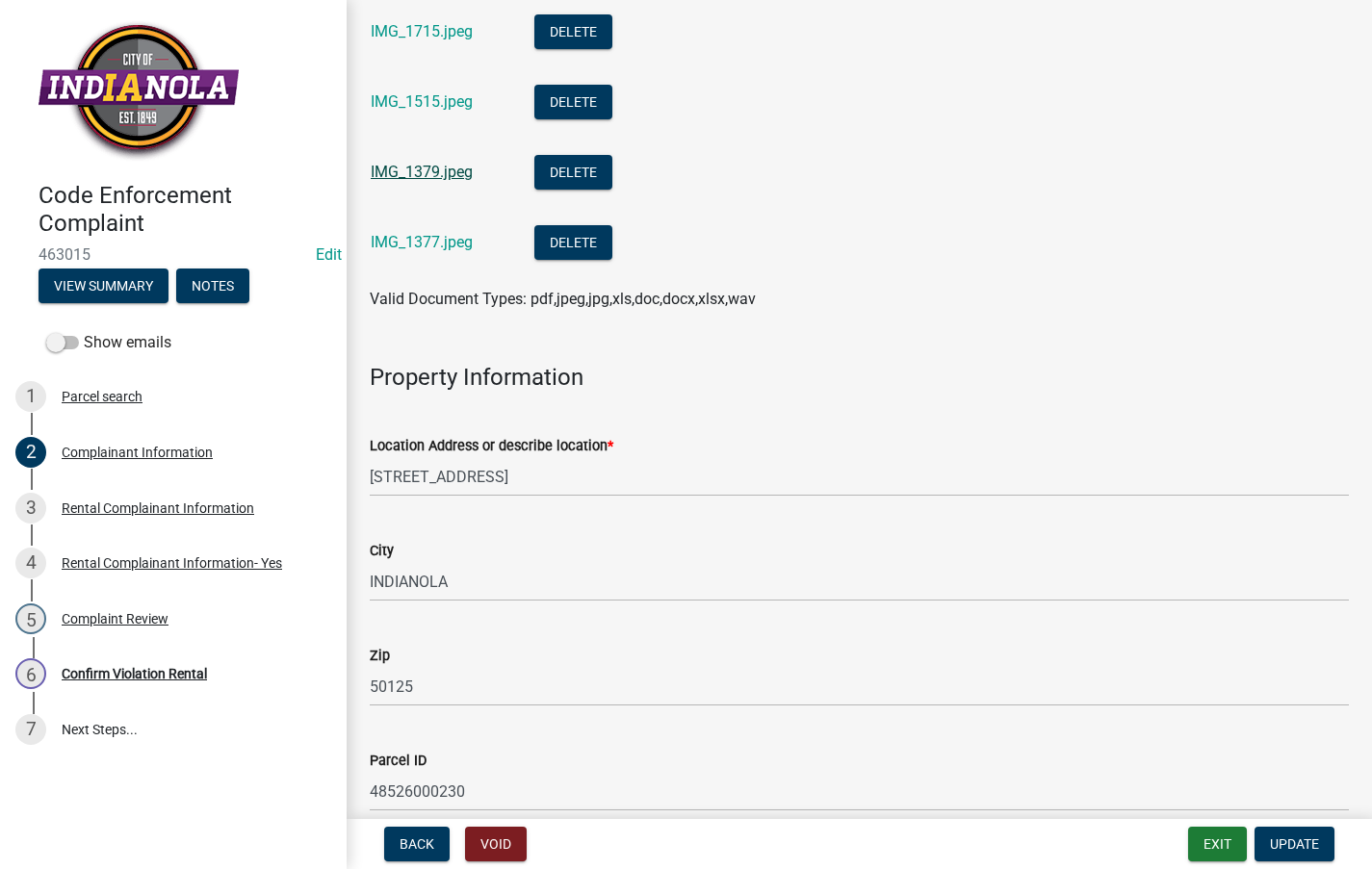
click at [428, 166] on link "IMG_1379.jpeg" at bounding box center [421, 171] width 102 height 19
click at [431, 236] on link "IMG_1377.jpeg" at bounding box center [421, 242] width 102 height 19
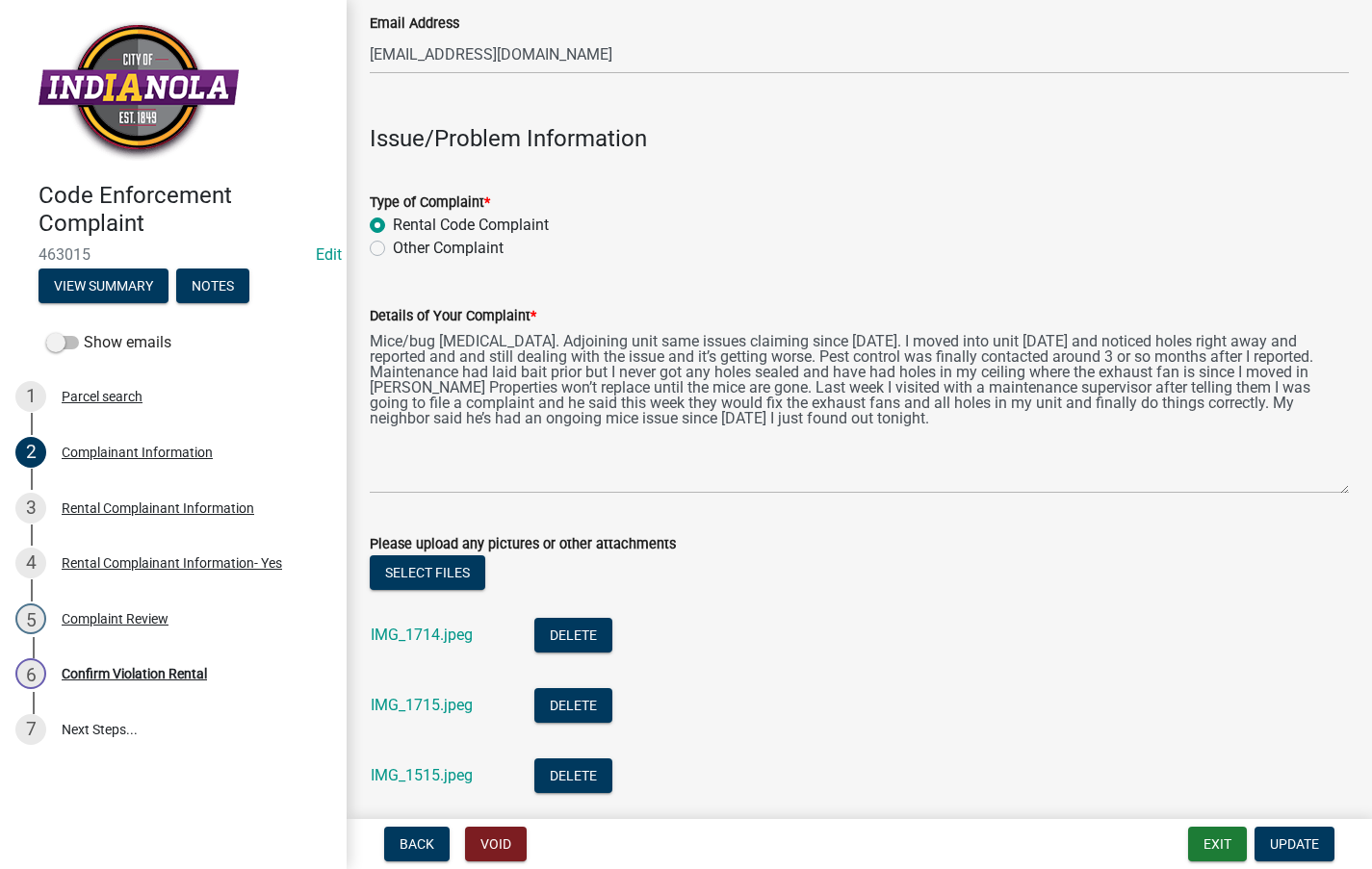
scroll to position [385, 0]
